Goal: Understand process/instructions: Learn how to perform a task or action

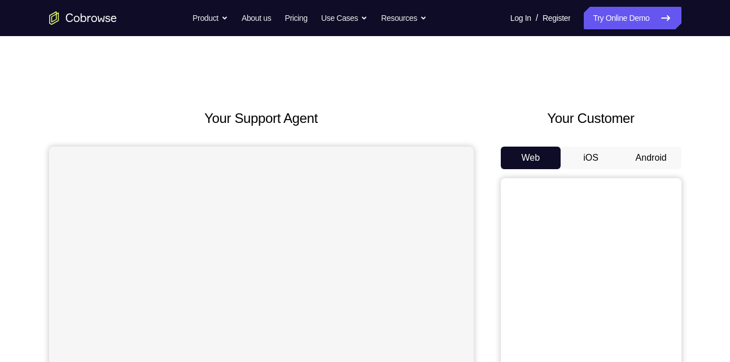
scroll to position [45, 0]
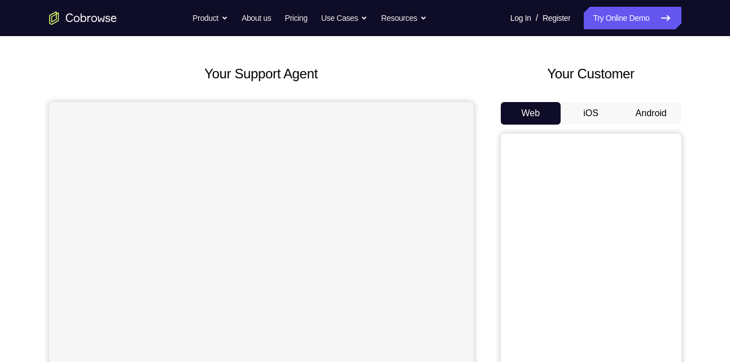
click at [664, 107] on button "Android" at bounding box center [651, 113] width 60 height 23
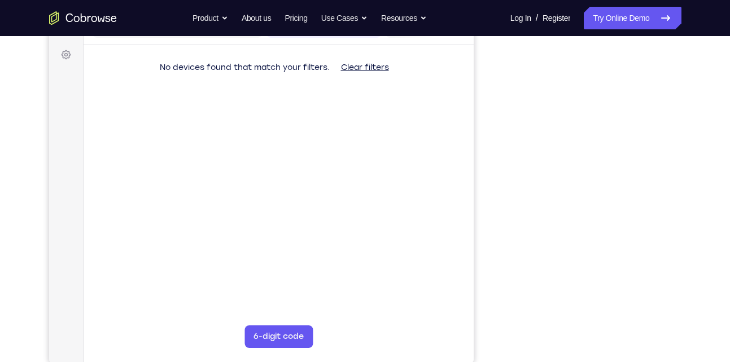
scroll to position [161, 0]
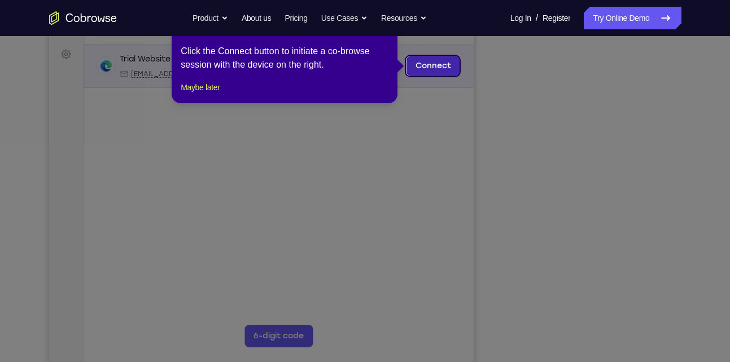
click at [442, 67] on link "Connect" at bounding box center [433, 66] width 54 height 20
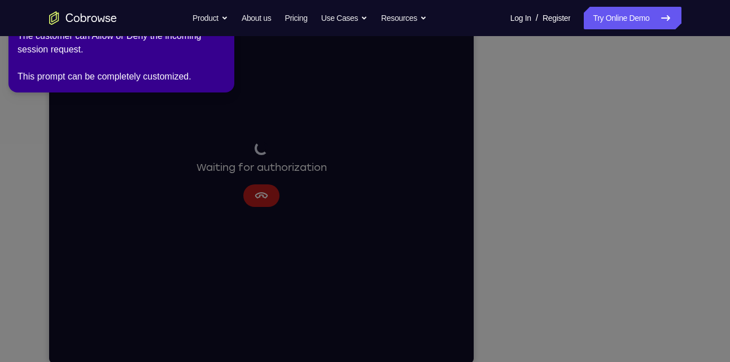
click at [258, 189] on icon at bounding box center [366, 178] width 743 height 367
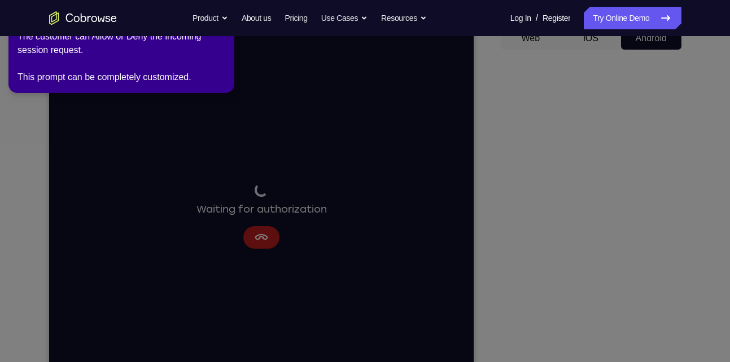
scroll to position [120, 0]
click at [261, 238] on icon at bounding box center [366, 178] width 743 height 367
click at [258, 239] on icon at bounding box center [366, 178] width 743 height 367
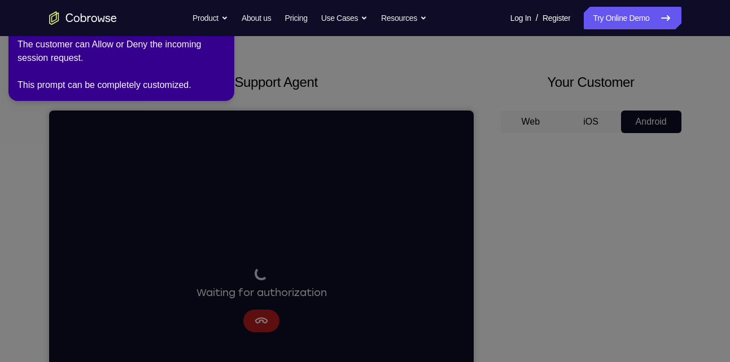
scroll to position [29, 0]
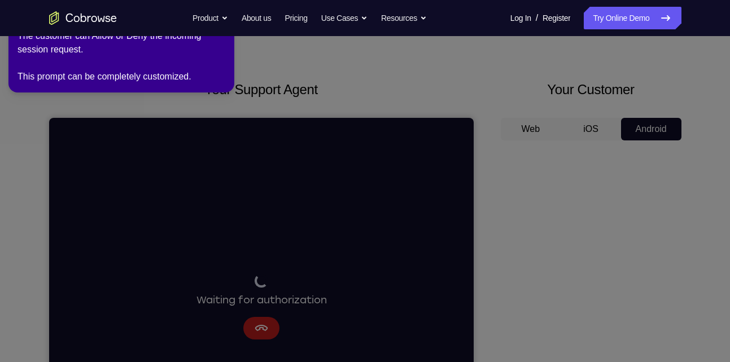
click at [107, 55] on div "The customer can Allow or Deny the incoming session request. This prompt can be…" at bounding box center [121, 56] width 208 height 54
click at [545, 188] on icon at bounding box center [366, 178] width 743 height 367
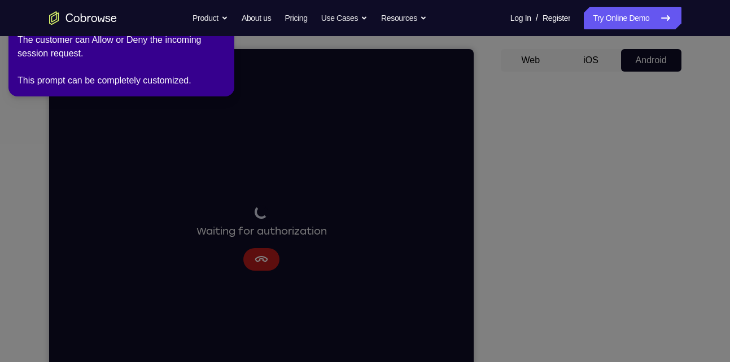
scroll to position [102, 0]
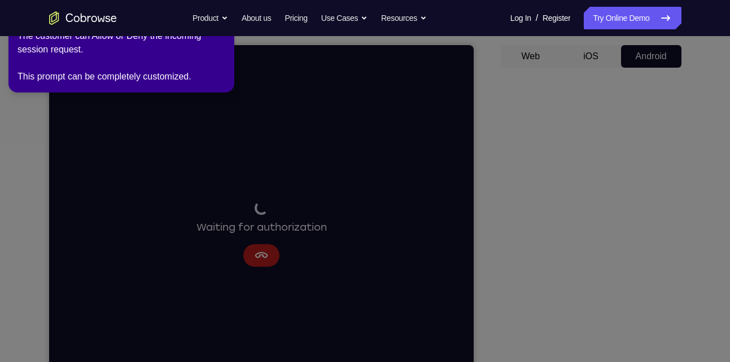
click at [552, 118] on icon at bounding box center [366, 178] width 743 height 367
drag, startPoint x: 137, startPoint y: 51, endPoint x: 163, endPoint y: 125, distance: 77.8
drag, startPoint x: 163, startPoint y: 125, endPoint x: 124, endPoint y: 102, distance: 45.8
click at [124, 102] on icon at bounding box center [366, 178] width 743 height 367
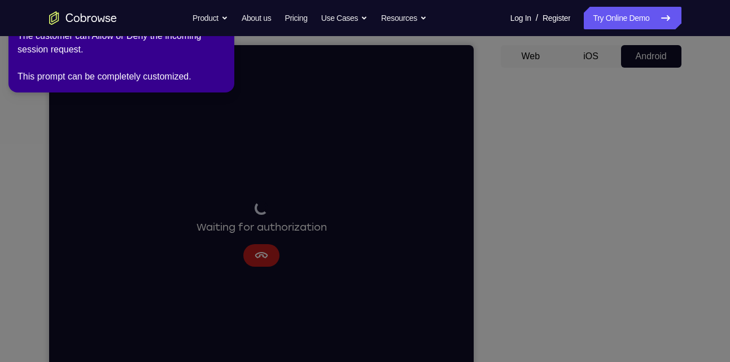
click at [117, 77] on div "The customer can Allow or Deny the incoming session request. This prompt can be…" at bounding box center [121, 56] width 208 height 54
click at [605, 107] on icon at bounding box center [366, 178] width 743 height 367
click at [563, 115] on icon at bounding box center [366, 178] width 743 height 367
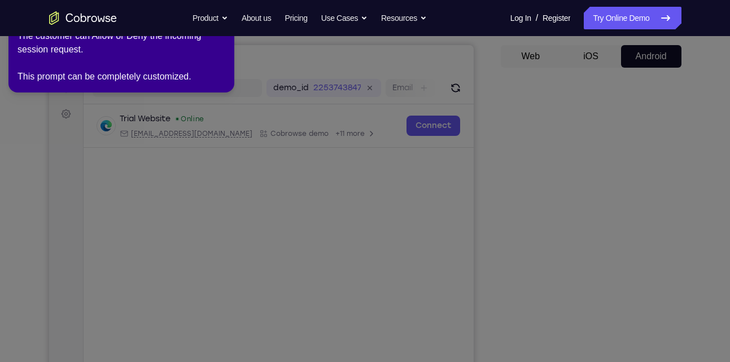
click at [564, 140] on icon at bounding box center [366, 178] width 743 height 367
click at [77, 61] on div "The customer can Allow or Deny the incoming session request. This prompt can be…" at bounding box center [121, 56] width 208 height 54
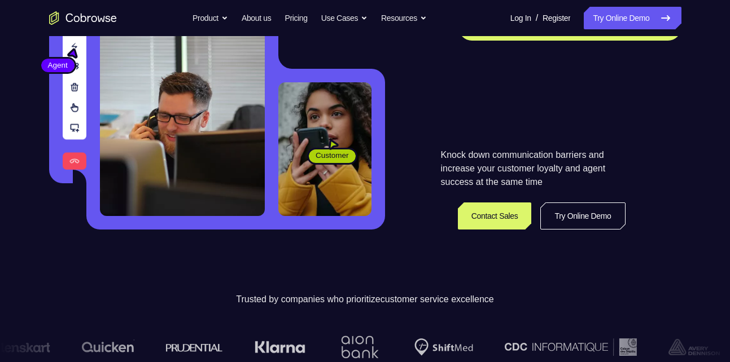
scroll to position [222, 0]
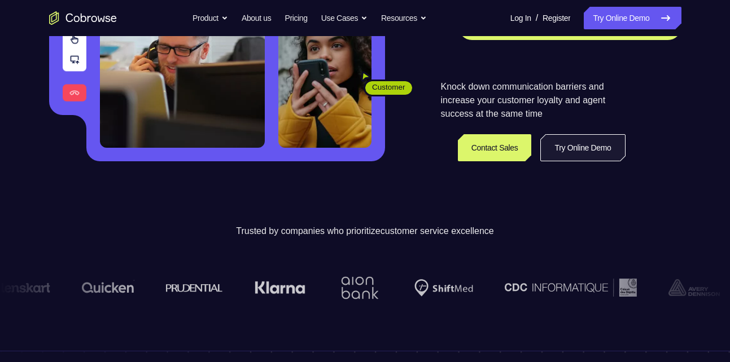
click at [585, 143] on link "Try Online Demo" at bounding box center [582, 147] width 85 height 27
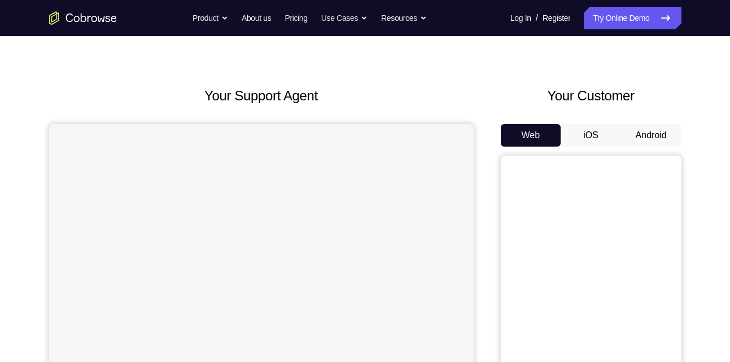
scroll to position [25, 0]
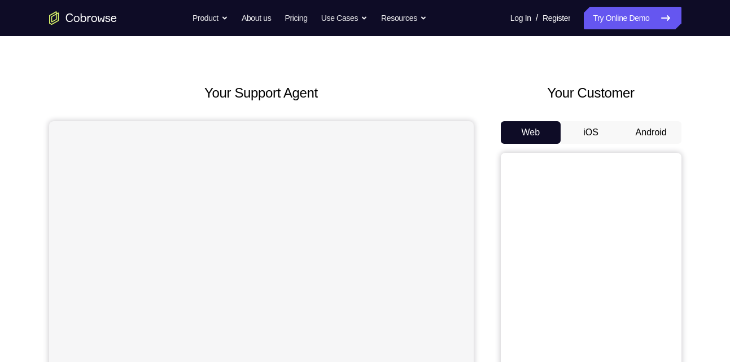
click at [646, 128] on button "Android" at bounding box center [651, 132] width 60 height 23
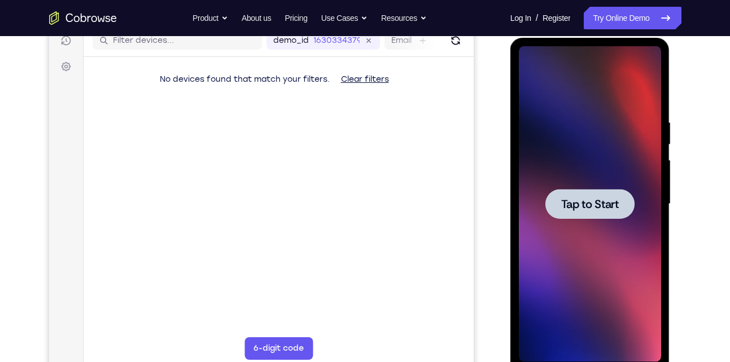
scroll to position [0, 0]
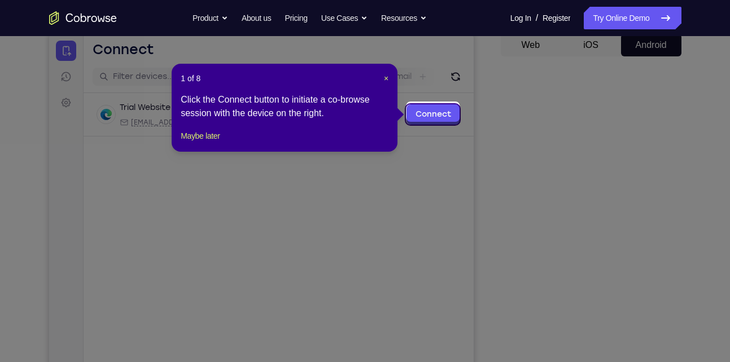
scroll to position [112, 0]
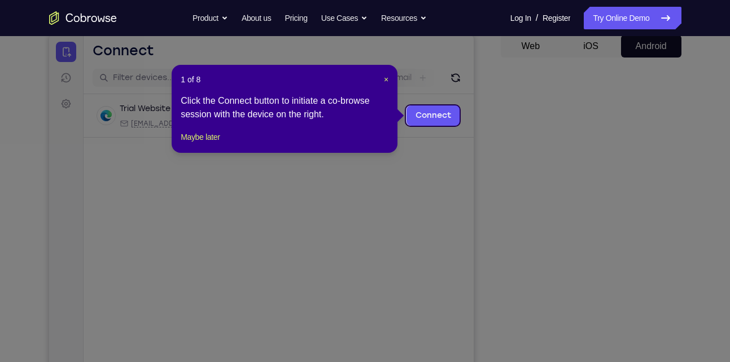
click at [623, 206] on icon at bounding box center [369, 181] width 738 height 362
click at [385, 80] on span "×" at bounding box center [386, 79] width 5 height 9
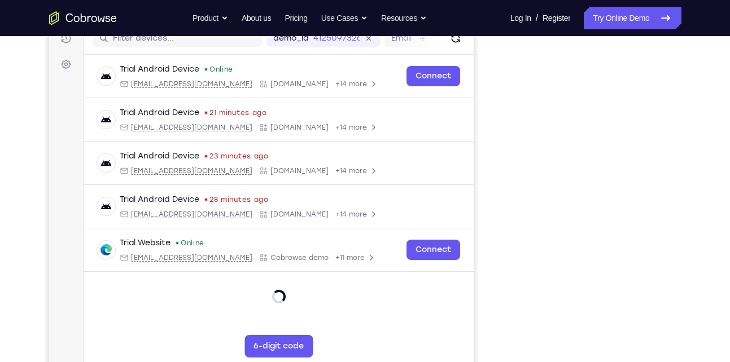
scroll to position [152, 0]
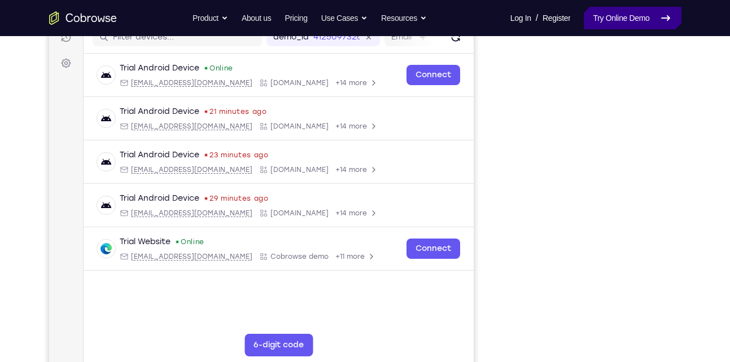
click at [612, 25] on link "Try Online Demo" at bounding box center [631, 18] width 97 height 23
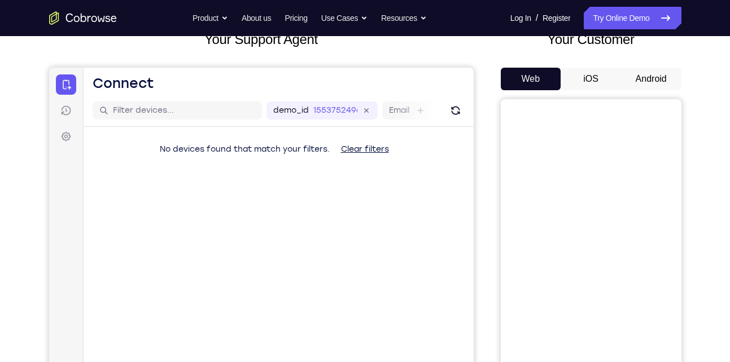
scroll to position [85, 0]
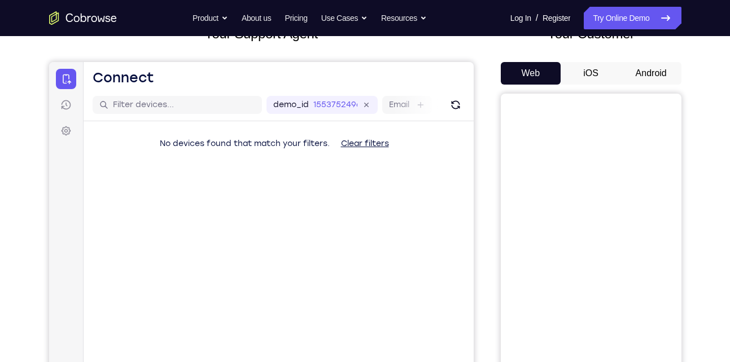
click at [651, 72] on button "Android" at bounding box center [651, 73] width 60 height 23
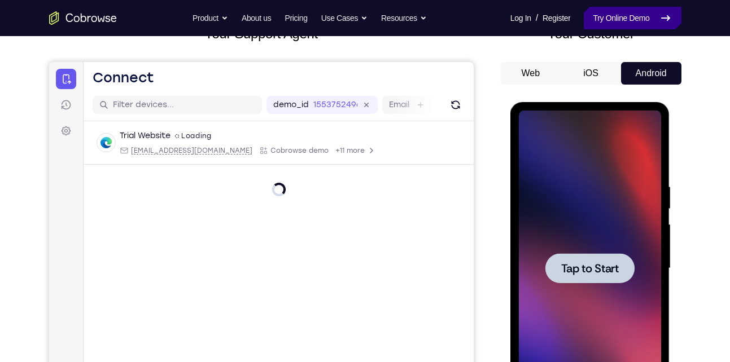
scroll to position [0, 0]
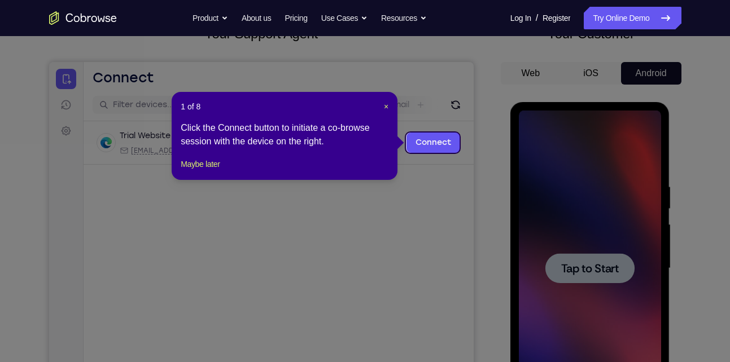
click at [581, 261] on icon at bounding box center [369, 181] width 738 height 362
click at [384, 106] on span "×" at bounding box center [386, 106] width 5 height 9
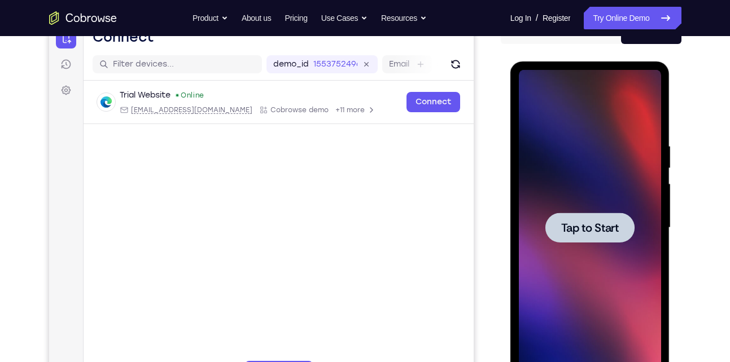
scroll to position [128, 0]
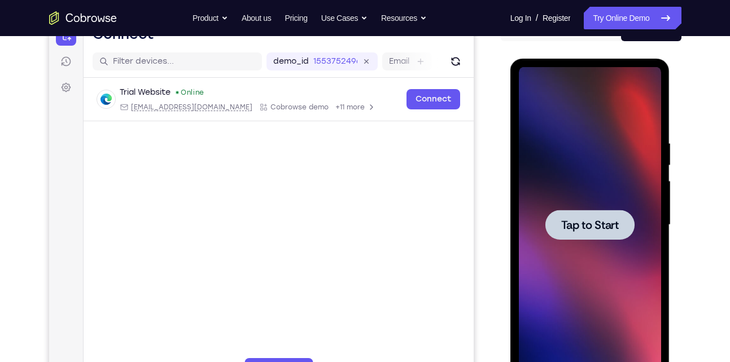
click at [589, 222] on span "Tap to Start" at bounding box center [590, 224] width 58 height 11
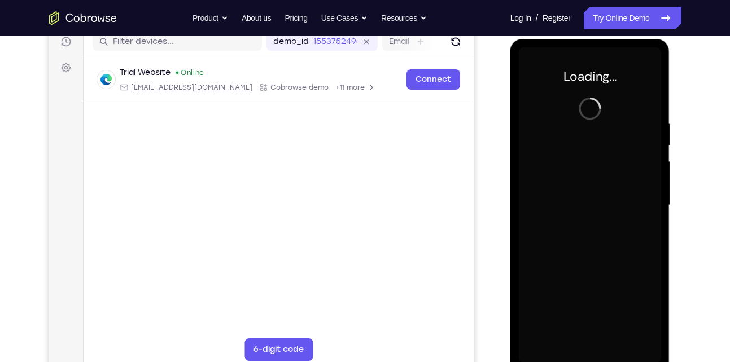
scroll to position [149, 0]
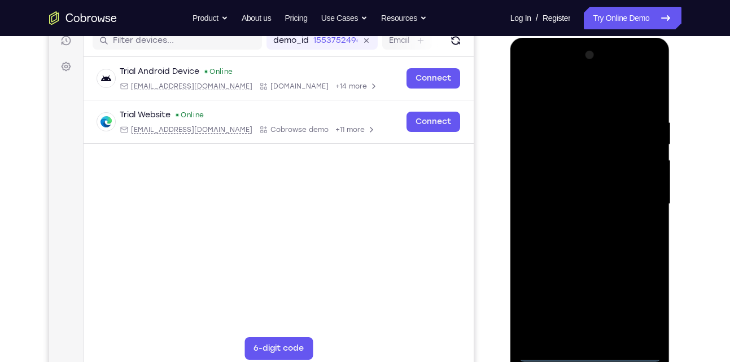
click at [630, 353] on div at bounding box center [590, 204] width 142 height 316
drag, startPoint x: 591, startPoint y: 240, endPoint x: 601, endPoint y: 72, distance: 167.9
drag, startPoint x: 601, startPoint y: 72, endPoint x: 529, endPoint y: 116, distance: 85.1
click at [529, 116] on div at bounding box center [590, 204] width 142 height 316
drag, startPoint x: 587, startPoint y: 214, endPoint x: 578, endPoint y: 72, distance: 141.9
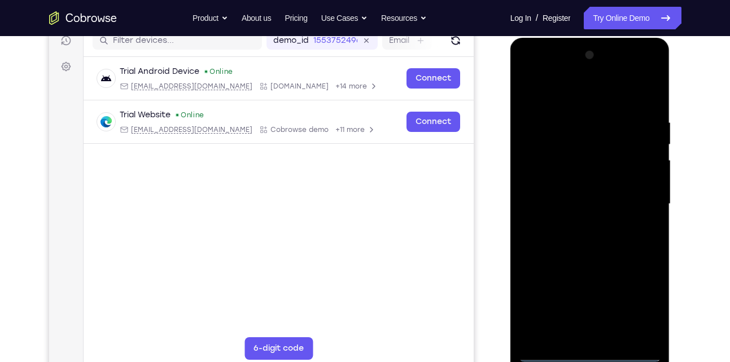
click at [578, 72] on div at bounding box center [590, 204] width 142 height 316
click at [612, 107] on div at bounding box center [590, 204] width 142 height 316
click at [534, 74] on div at bounding box center [590, 204] width 142 height 316
click at [634, 201] on div at bounding box center [590, 204] width 142 height 316
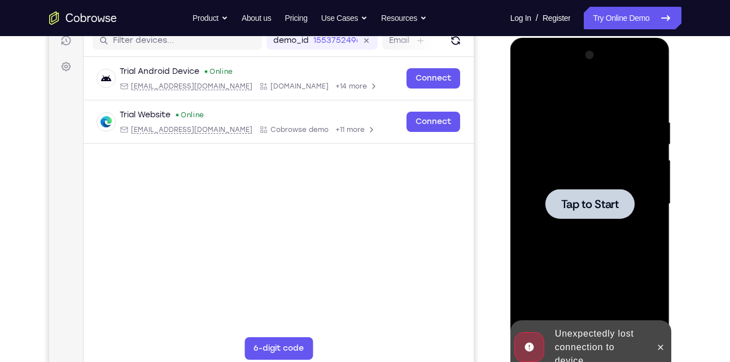
click at [617, 210] on span "Tap to Start" at bounding box center [590, 204] width 58 height 11
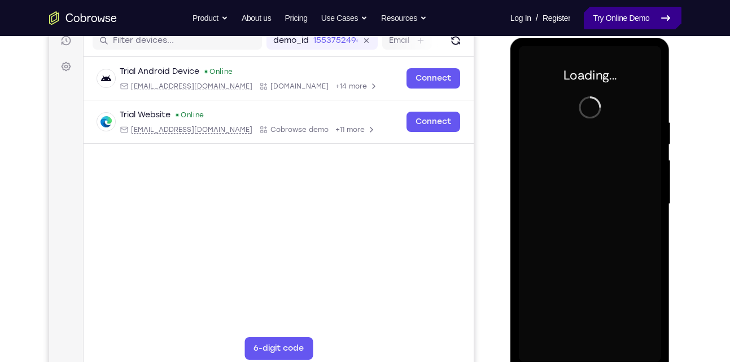
click at [645, 22] on link "Try Online Demo" at bounding box center [631, 18] width 97 height 23
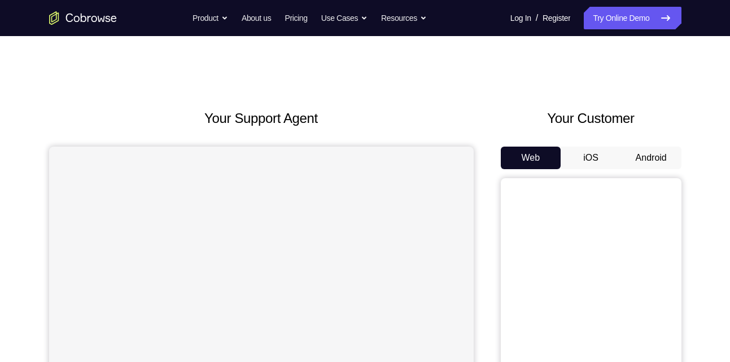
click at [644, 156] on button "Android" at bounding box center [651, 158] width 60 height 23
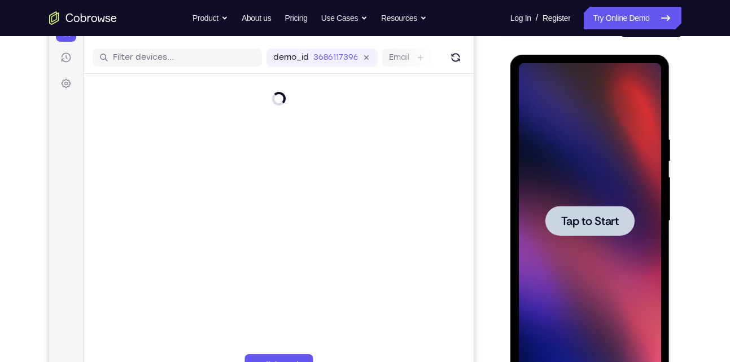
click at [600, 220] on span "Tap to Start" at bounding box center [590, 221] width 58 height 11
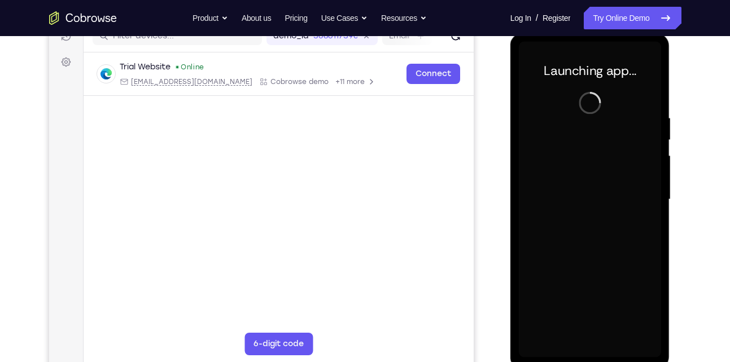
scroll to position [152, 0]
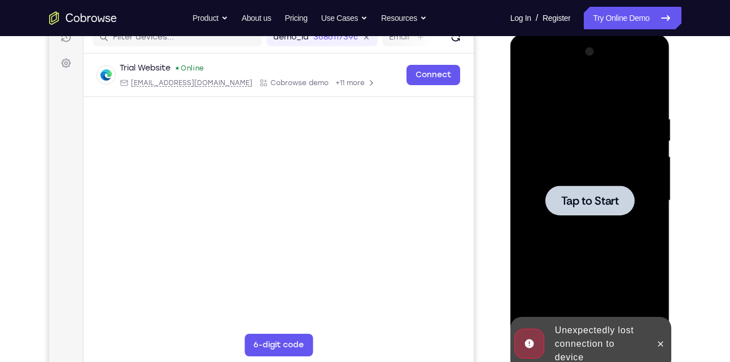
drag, startPoint x: 600, startPoint y: 200, endPoint x: 606, endPoint y: 208, distance: 10.5
click at [606, 208] on div at bounding box center [589, 201] width 89 height 30
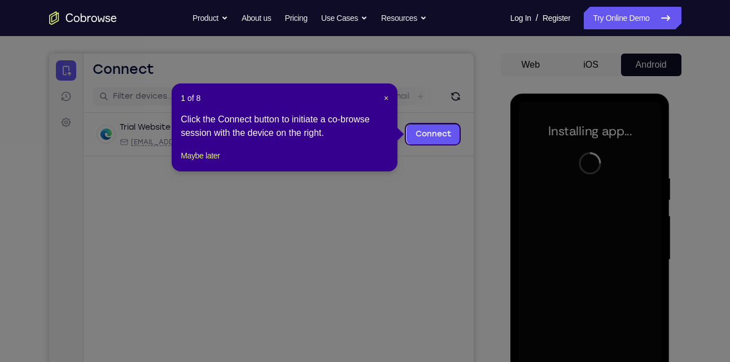
scroll to position [93, 0]
click at [389, 100] on div "1 of 8 × Click the Connect button to initiate a co-browse session with the devi…" at bounding box center [285, 128] width 226 height 88
click at [386, 98] on span "×" at bounding box center [386, 98] width 5 height 9
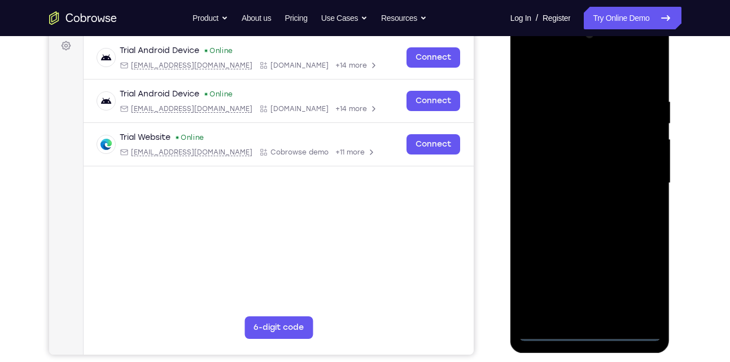
scroll to position [174, 0]
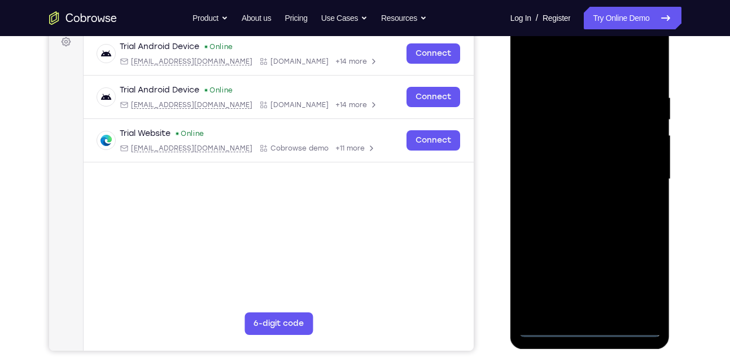
click at [631, 333] on div at bounding box center [590, 179] width 142 height 316
click at [590, 327] on div at bounding box center [590, 179] width 142 height 316
click at [638, 275] on div at bounding box center [590, 179] width 142 height 316
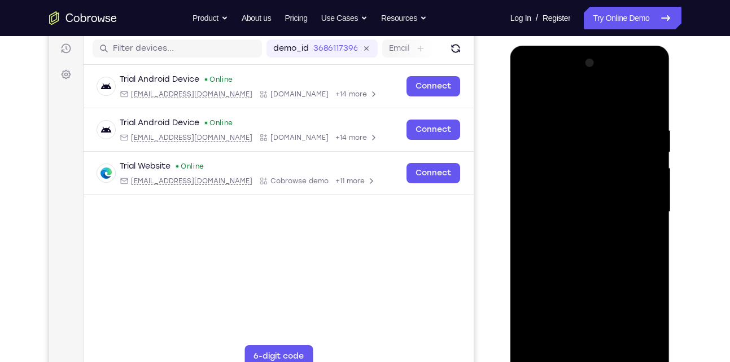
scroll to position [140, 0]
click at [578, 106] on div at bounding box center [590, 213] width 142 height 316
click at [636, 205] on div at bounding box center [590, 213] width 142 height 316
